Goal: Transaction & Acquisition: Purchase product/service

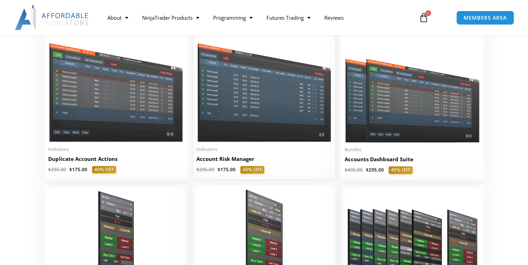
scroll to position [166, 0]
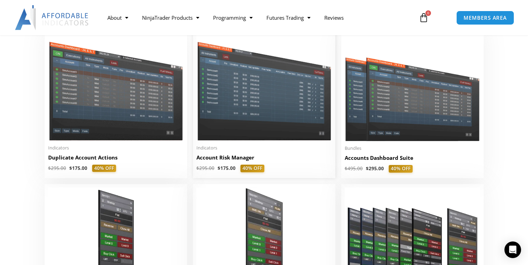
click at [213, 141] on img at bounding box center [263, 87] width 135 height 108
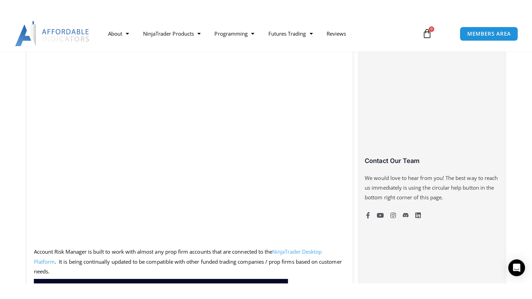
scroll to position [388, 0]
